Goal: Task Accomplishment & Management: Use online tool/utility

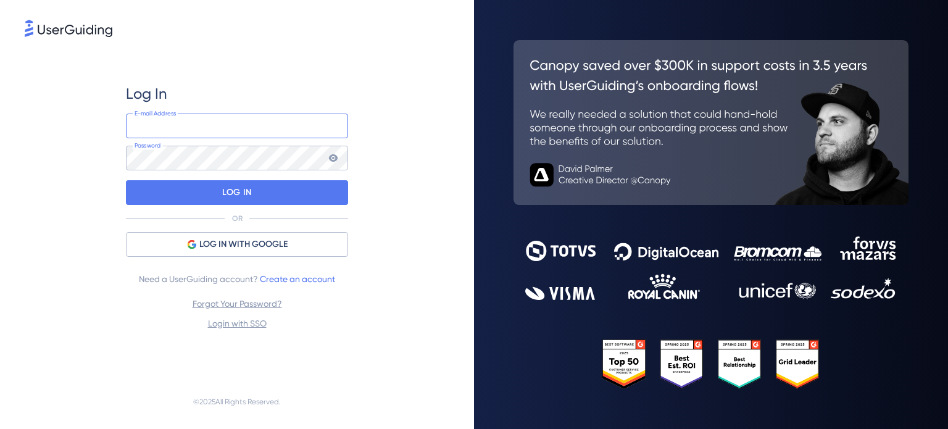
click at [164, 123] on input "email" at bounding box center [237, 126] width 222 height 25
click at [49, 106] on div "Log In E-mail Address Password LOG IN OR LOG IN WITH GOOGLE Need a UserGuiding …" at bounding box center [237, 206] width 424 height 335
click at [161, 118] on input "email" at bounding box center [237, 126] width 222 height 25
paste input "[EMAIL_ADDRESS][DOMAIN_NAME]"
type input "[EMAIL_ADDRESS][DOMAIN_NAME]"
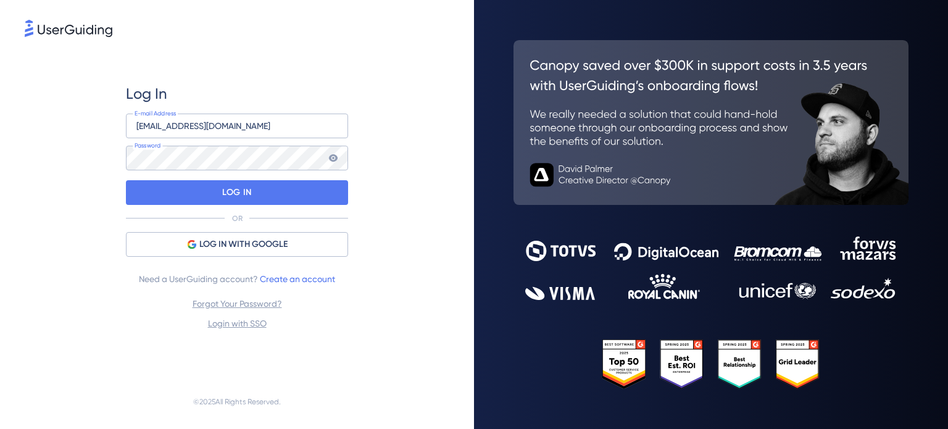
click at [24, 130] on div "Log In [EMAIL_ADDRESS][DOMAIN_NAME] E-mail Address Password LOG IN OR LOG IN WI…" at bounding box center [237, 214] width 474 height 429
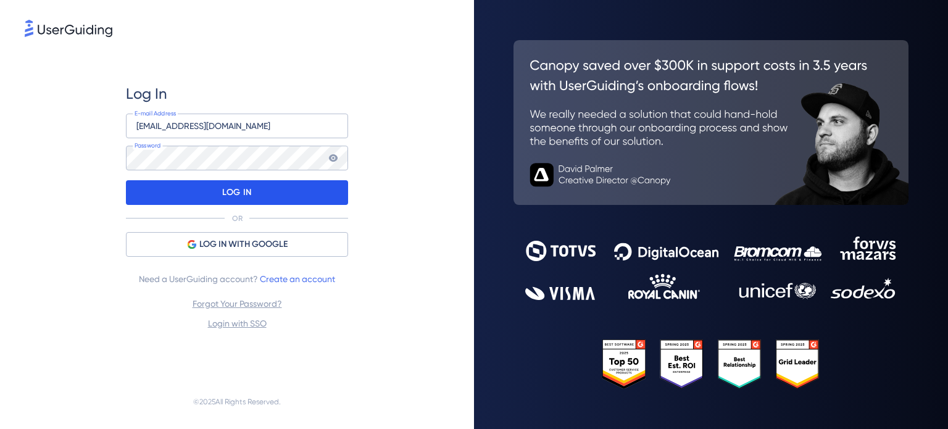
click at [177, 200] on div "LOG IN" at bounding box center [237, 192] width 222 height 25
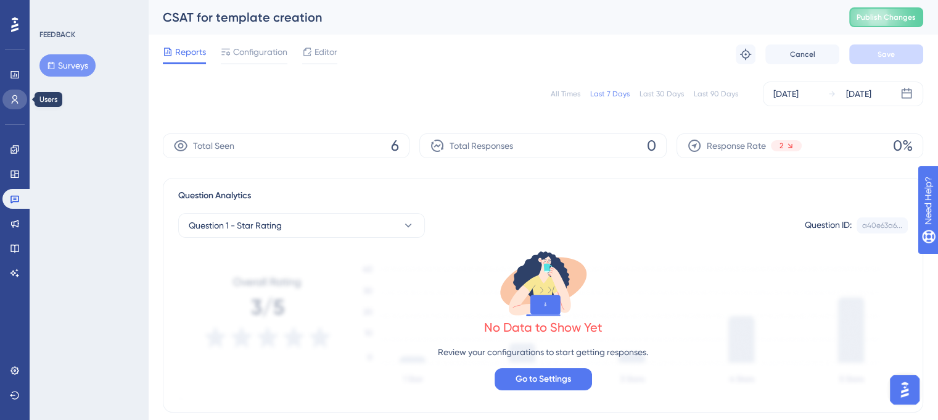
click at [15, 98] on icon at bounding box center [15, 99] width 10 height 10
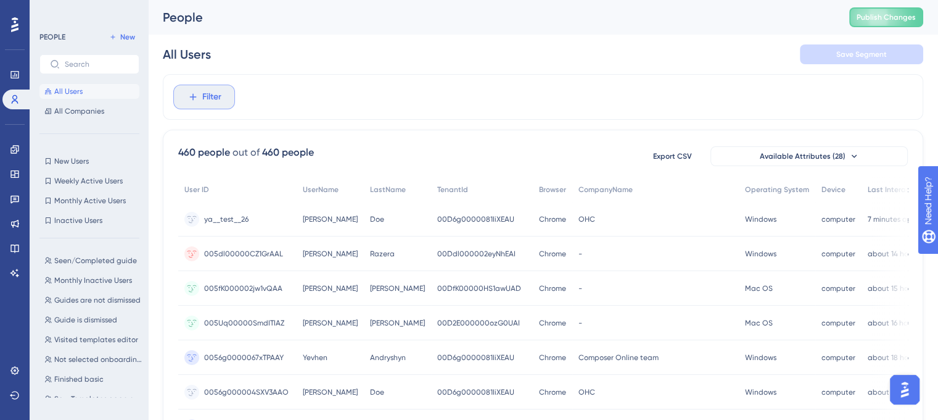
click at [196, 106] on button "Filter" at bounding box center [204, 97] width 62 height 25
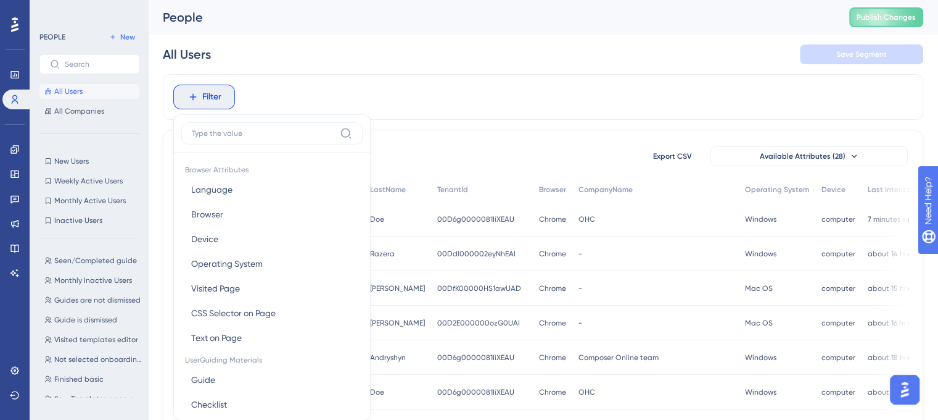
scroll to position [57, 0]
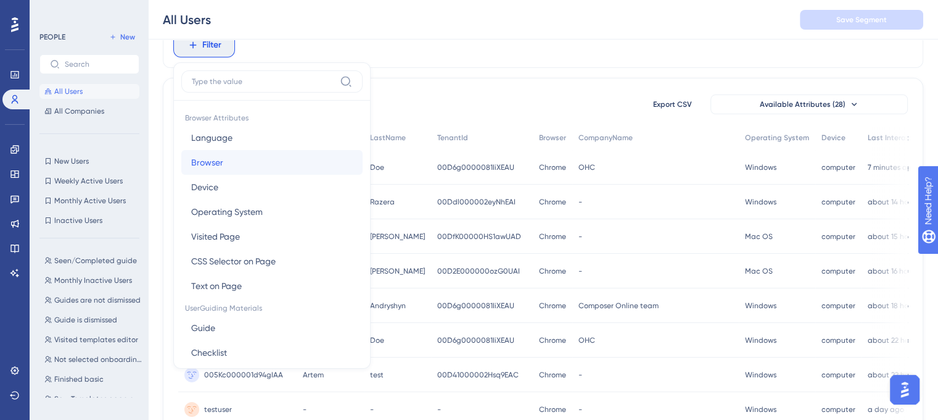
click at [207, 162] on span "Browser" at bounding box center [207, 162] width 32 height 15
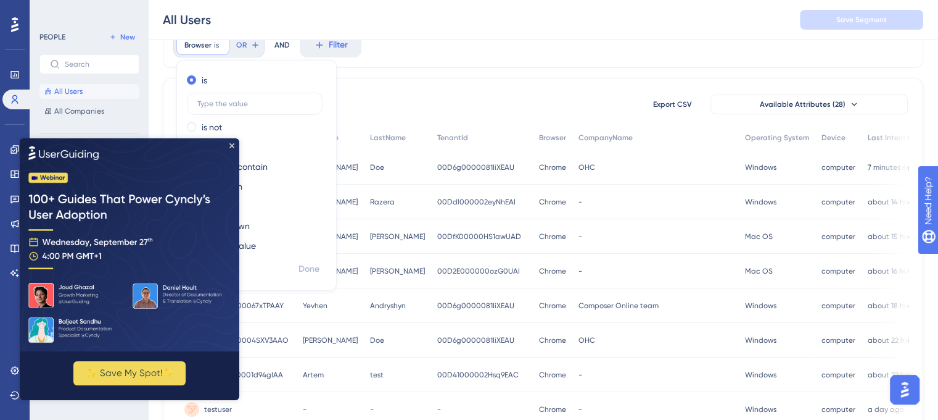
click at [447, 62] on div "Browser is Remove is is not contains does not contain starts with ends with is …" at bounding box center [543, 45] width 761 height 46
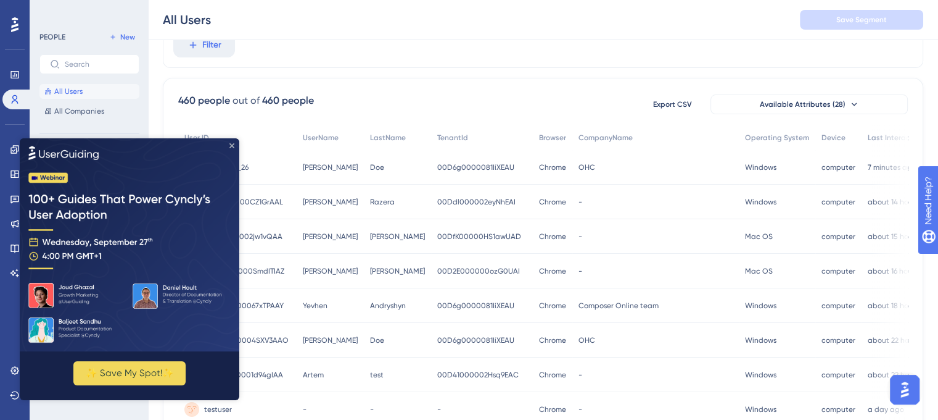
click at [233, 145] on icon "Close Preview" at bounding box center [232, 145] width 5 height 5
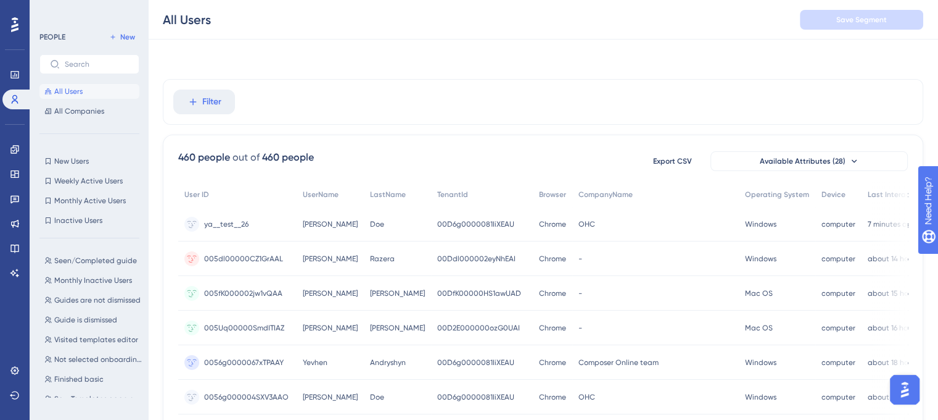
scroll to position [0, 0]
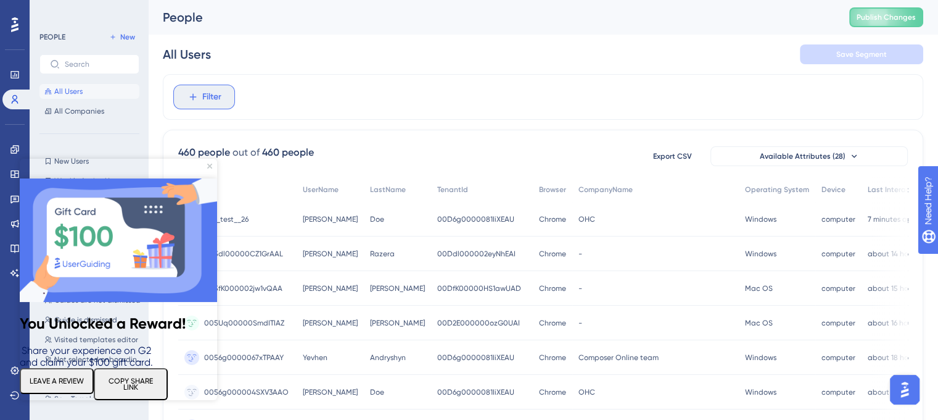
click at [205, 101] on span "Filter" at bounding box center [211, 96] width 19 height 15
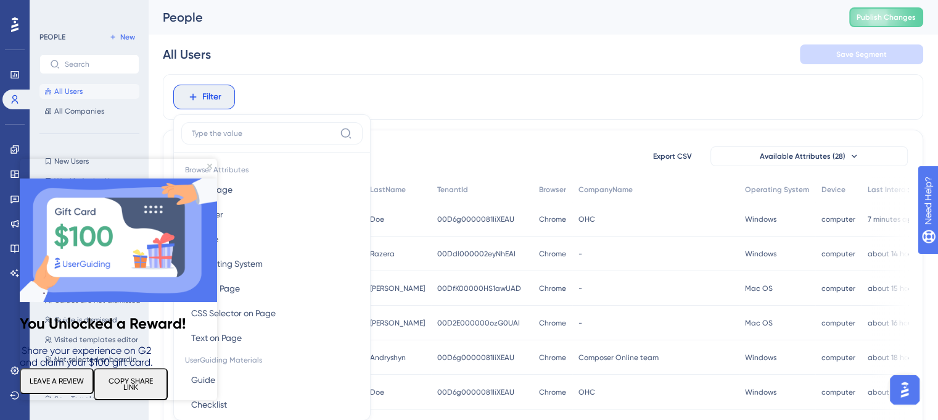
scroll to position [57, 0]
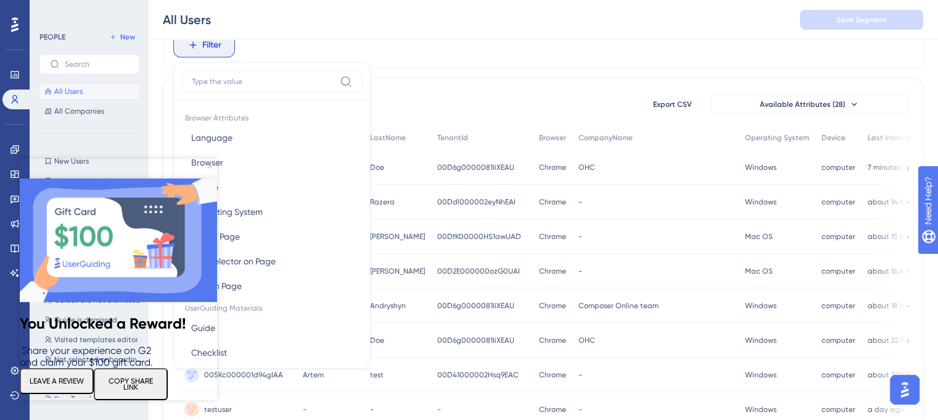
click at [210, 166] on icon "Close Preview" at bounding box center [209, 166] width 5 height 5
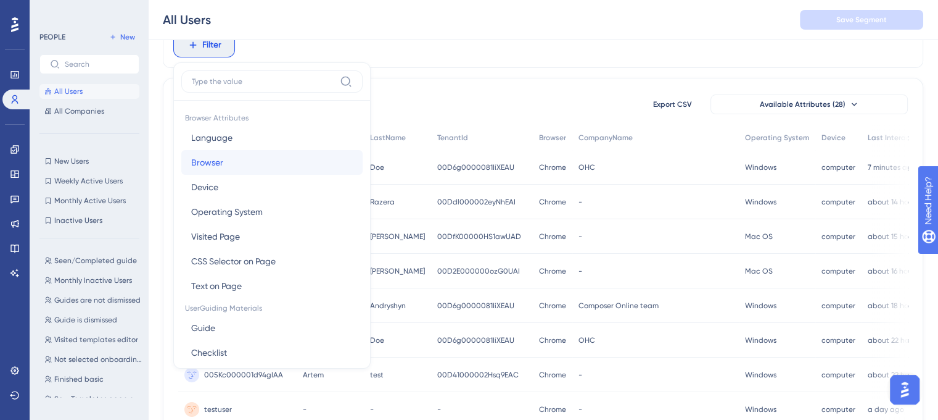
click at [226, 161] on button "Browser Browser" at bounding box center [271, 162] width 181 height 25
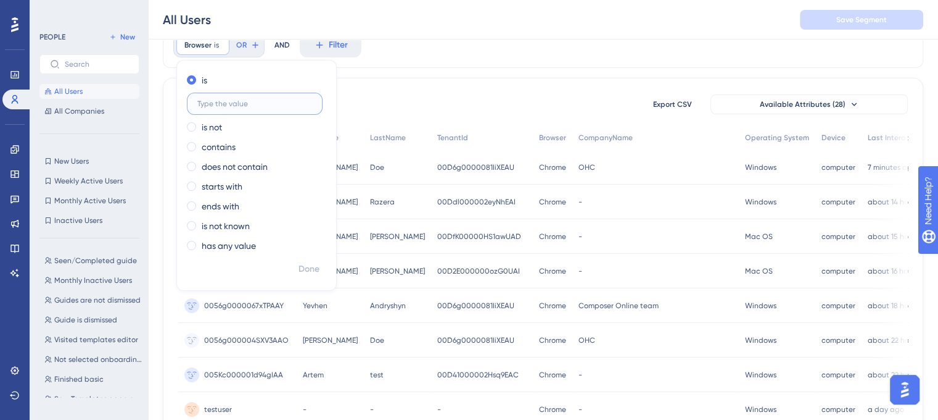
click at [222, 103] on input "text" at bounding box center [254, 103] width 115 height 9
type input "Firefox"
click at [309, 269] on span "Done" at bounding box center [309, 269] width 21 height 15
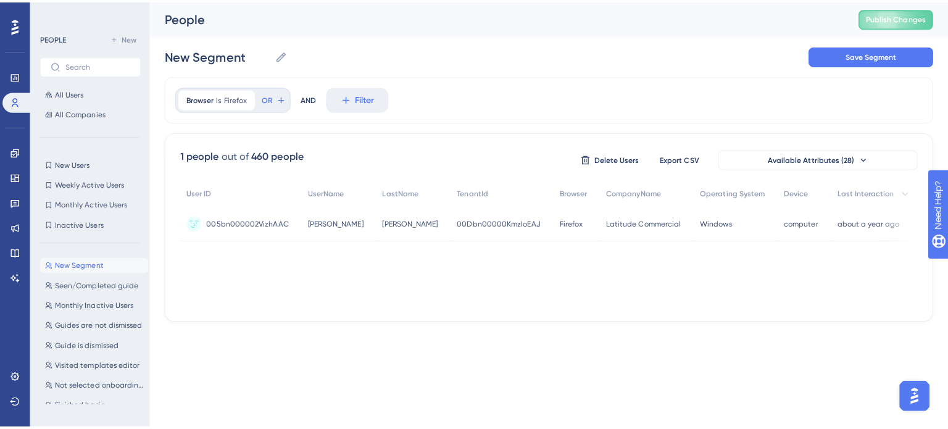
scroll to position [0, 0]
